Goal: Check status

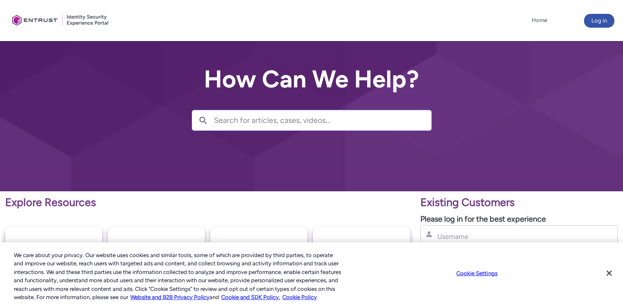
click at [603, 29] on div "Home More Log in" at bounding box center [311, 20] width 605 height 41
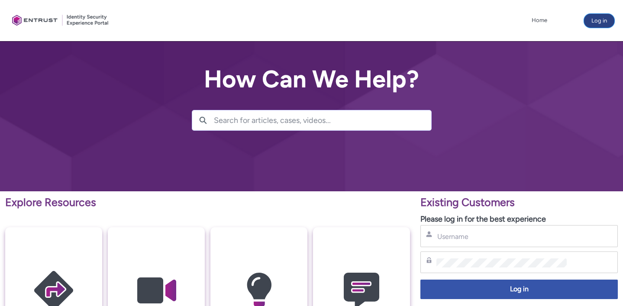
click at [603, 24] on button "Log in" at bounding box center [599, 21] width 30 height 14
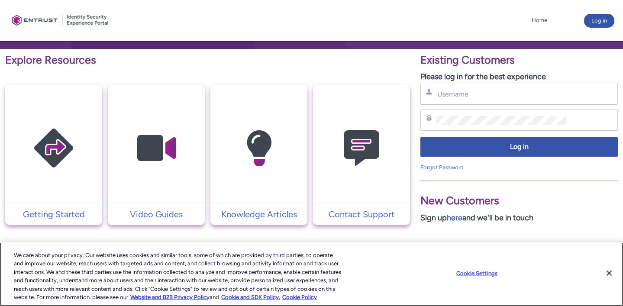
scroll to position [154, 0]
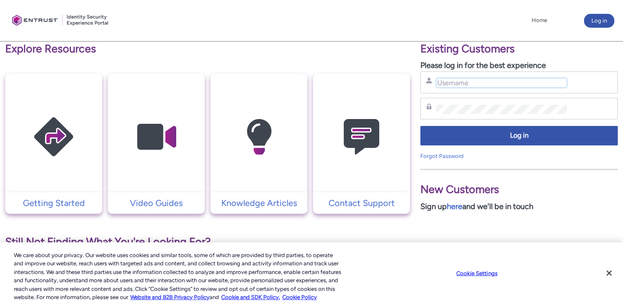
click at [472, 82] on input "Username" at bounding box center [501, 82] width 130 height 9
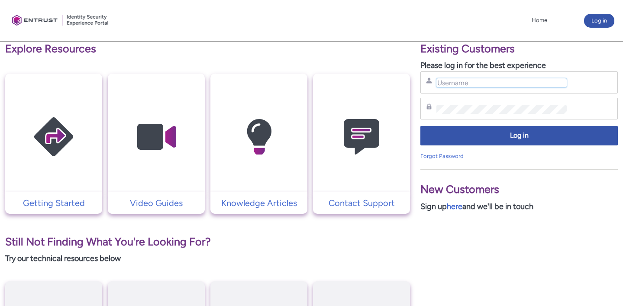
click at [472, 82] on input "Username" at bounding box center [501, 82] width 130 height 9
type input "[PERSON_NAME][EMAIL_ADDRESS][PERSON_NAME][PERSON_NAME][DOMAIN_NAME]"
click at [429, 146] on div "Log in" at bounding box center [518, 138] width 197 height 28
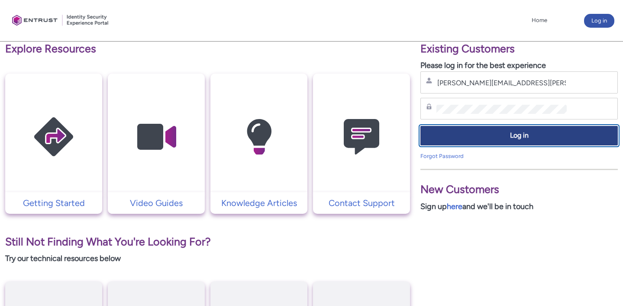
click at [429, 142] on button "Log in" at bounding box center [518, 135] width 197 height 19
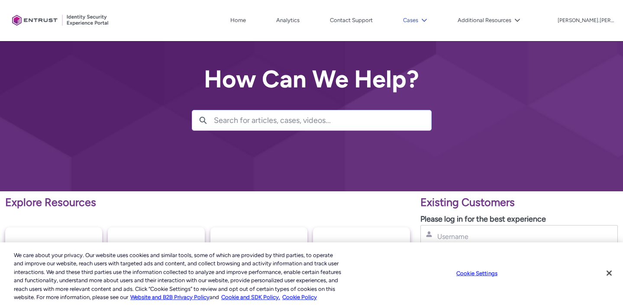
click at [429, 19] on button "Cases" at bounding box center [415, 20] width 29 height 13
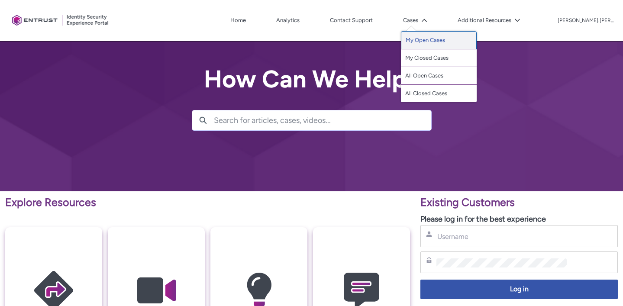
click at [464, 39] on link "My Open Cases" at bounding box center [439, 40] width 76 height 18
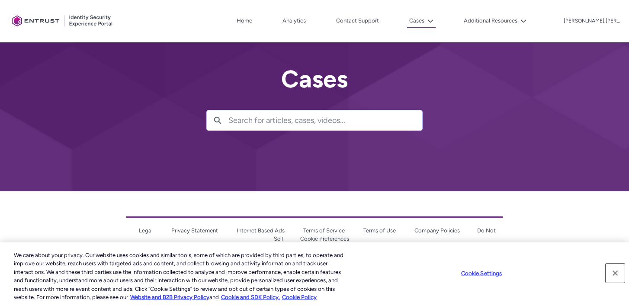
click at [610, 273] on button "Close" at bounding box center [615, 272] width 19 height 19
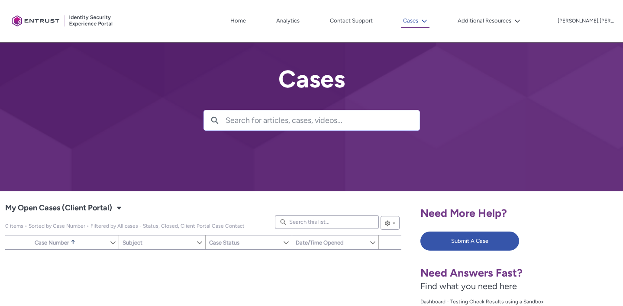
click at [429, 26] on button "Cases" at bounding box center [415, 21] width 29 height 14
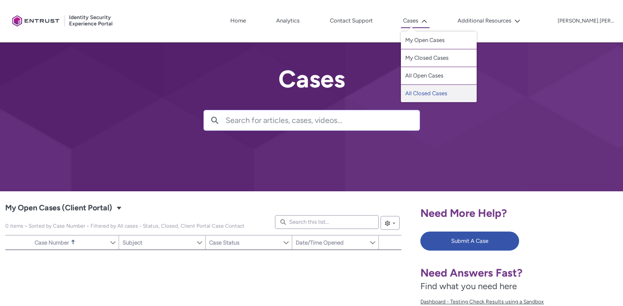
click at [461, 94] on link "All Closed Cases" at bounding box center [439, 93] width 76 height 17
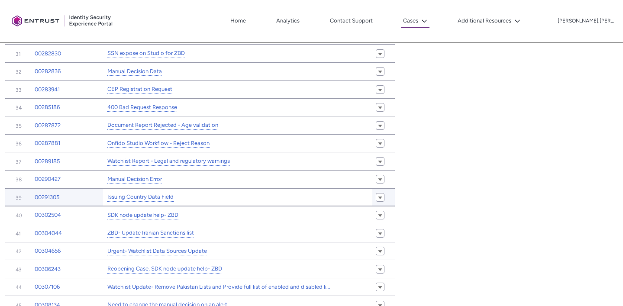
scroll to position [948, 0]
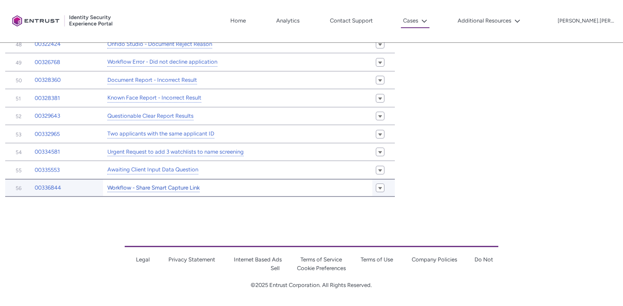
click at [142, 185] on link "Workflow - Share Smart Capture Link" at bounding box center [153, 187] width 92 height 9
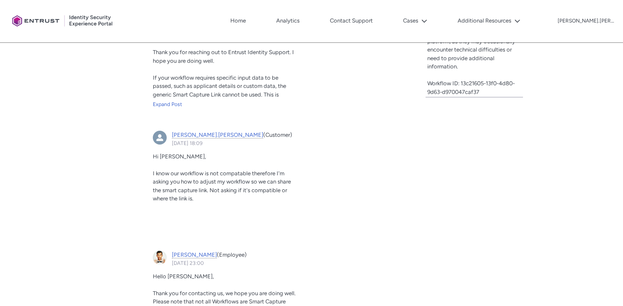
scroll to position [280, 0]
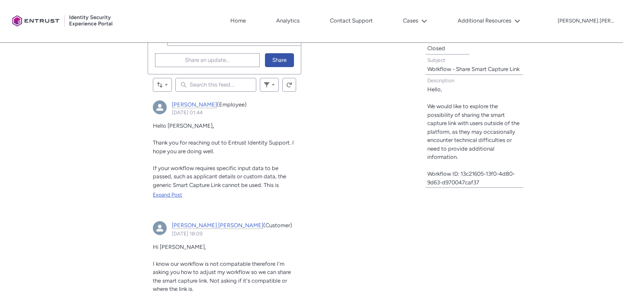
click at [167, 192] on div "Expand Post" at bounding box center [224, 195] width 143 height 8
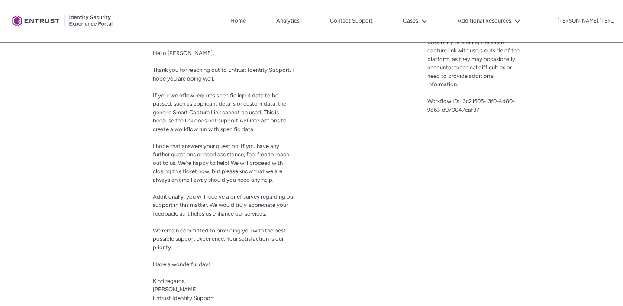
scroll to position [356, 0]
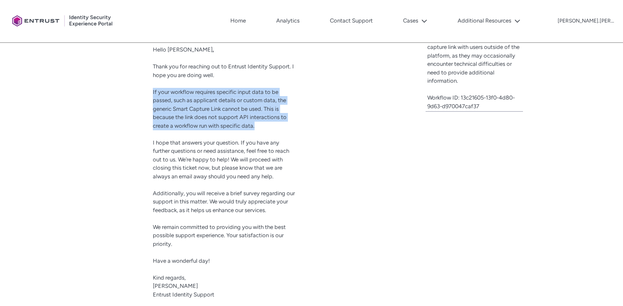
drag, startPoint x: 146, startPoint y: 91, endPoint x: 359, endPoint y: 105, distance: 212.9
